Goal: Transaction & Acquisition: Subscribe to service/newsletter

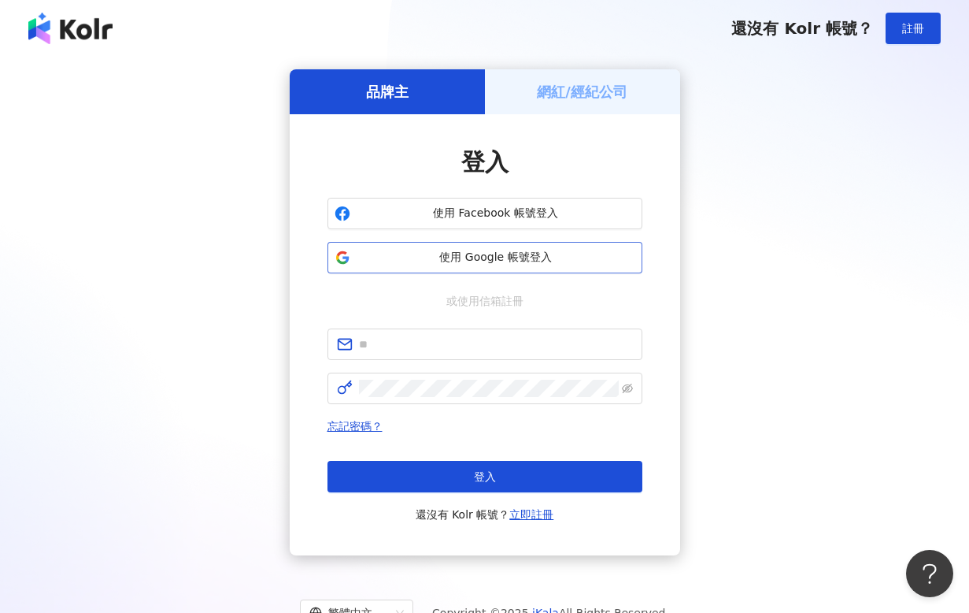
click at [507, 267] on button "使用 Google 帳號登入" at bounding box center [485, 257] width 315 height 31
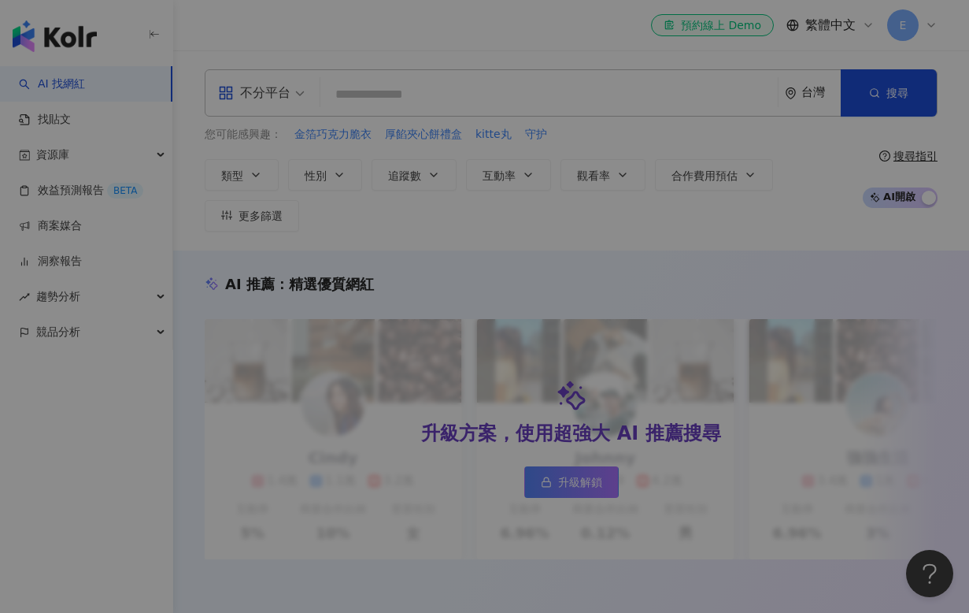
click at [580, 492] on div "全新功能上線 效益預測報告 AI 助力預估成效，一鍵建立提案。挑選想合作的網紅，AI 便能替您預估成效！除了貼文觸及數、分享數...等數據預測，更能預估口碑價…" at bounding box center [484, 306] width 969 height 613
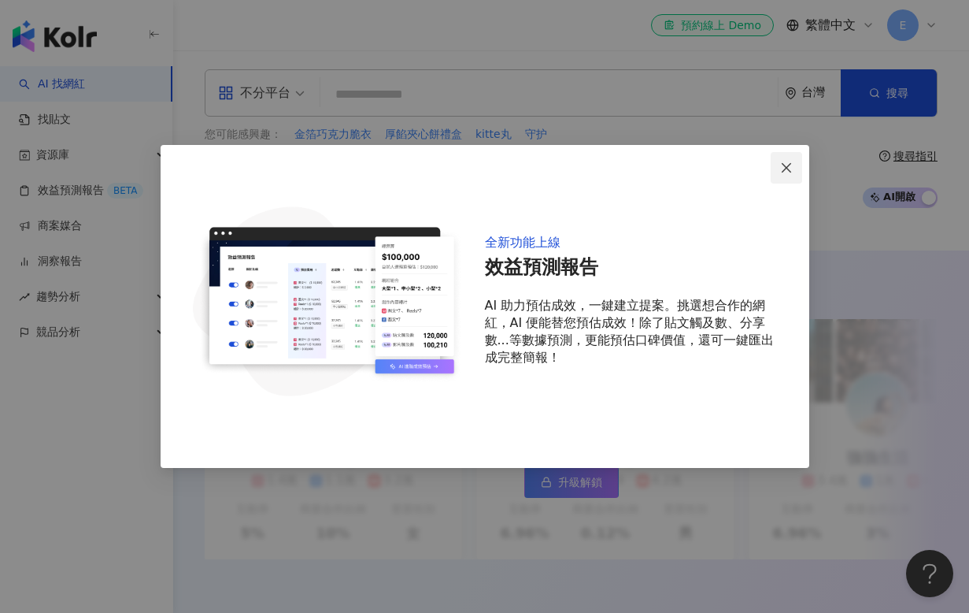
click at [782, 167] on icon "close" at bounding box center [786, 167] width 13 height 13
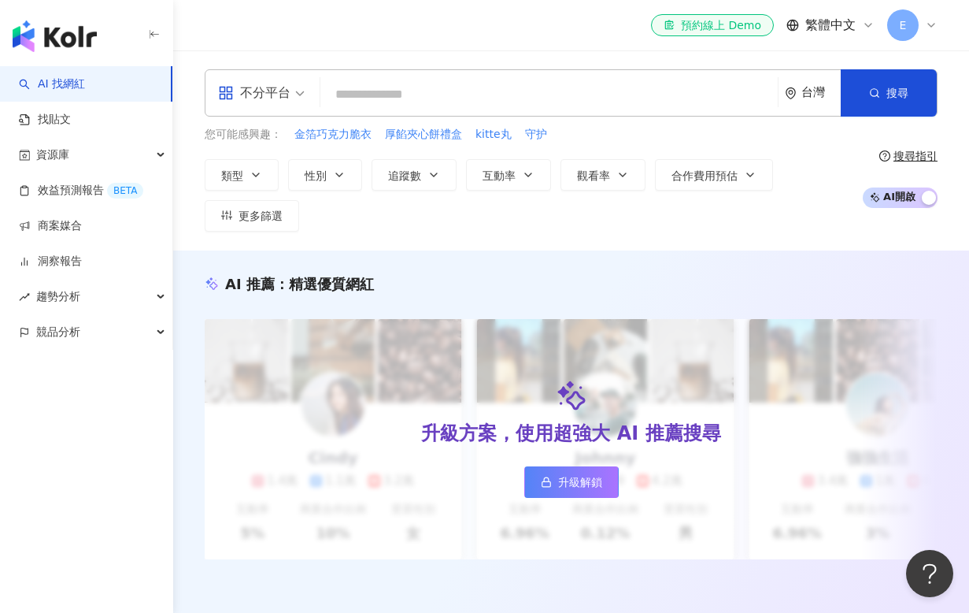
click at [786, 165] on div "類型 性別 追蹤數 互動率 觀看率 合作費用預估 更多篩選" at bounding box center [530, 195] width 650 height 72
click at [527, 97] on input "search" at bounding box center [549, 95] width 445 height 30
type input "*"
type input "****"
click at [874, 98] on button "搜尋" at bounding box center [889, 92] width 96 height 47
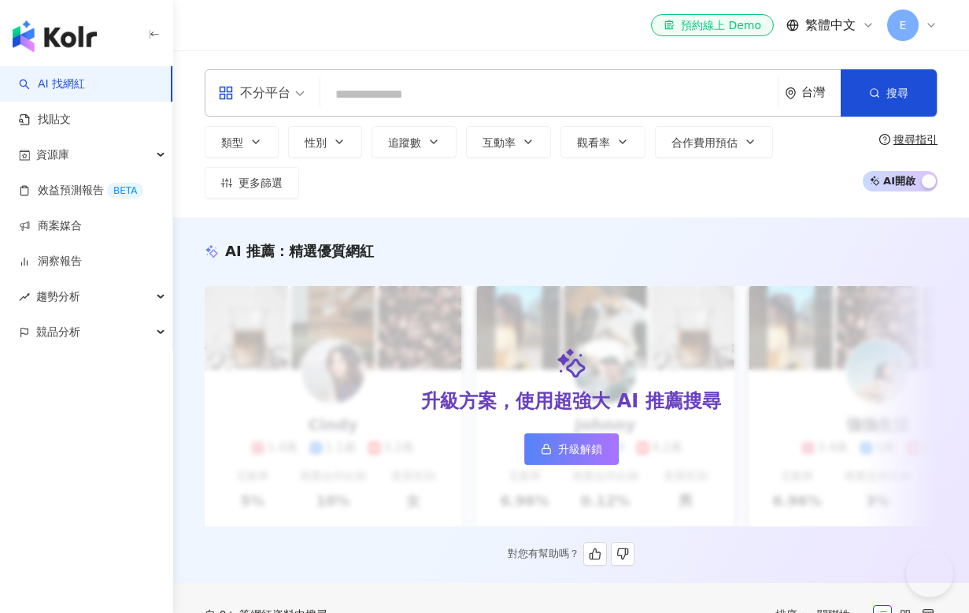
click at [566, 450] on span "升級解鎖" at bounding box center [580, 448] width 44 height 13
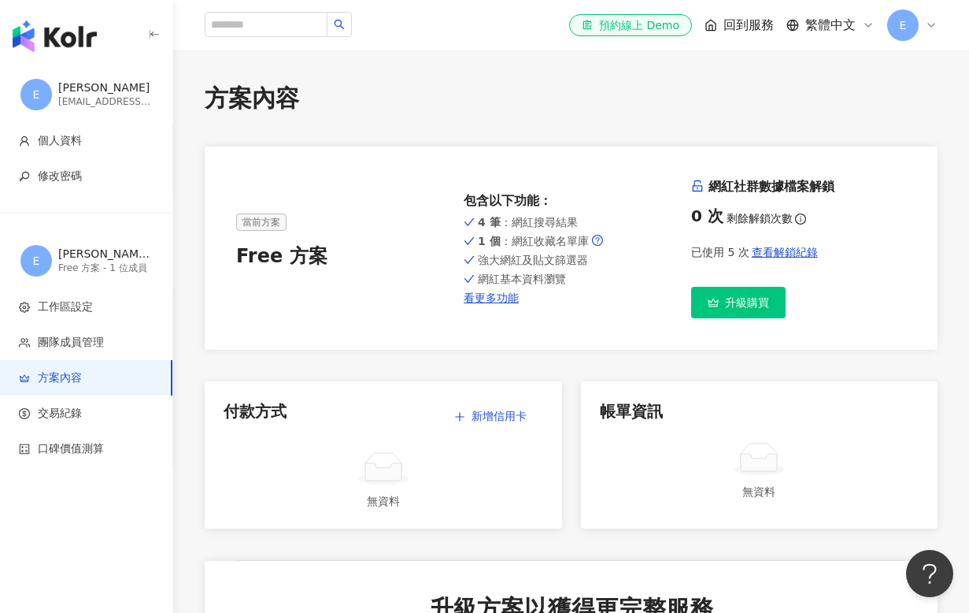
click at [725, 305] on span "升級購買" at bounding box center [747, 302] width 44 height 13
